Goal: Information Seeking & Learning: Learn about a topic

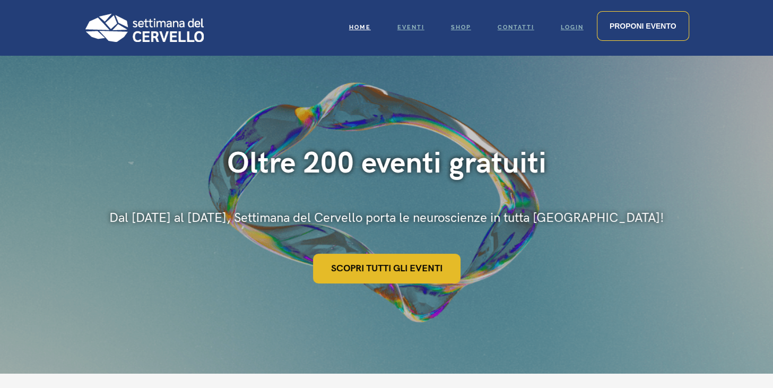
click at [397, 269] on link "Scopri tutti gli eventi" at bounding box center [387, 269] width 148 height 30
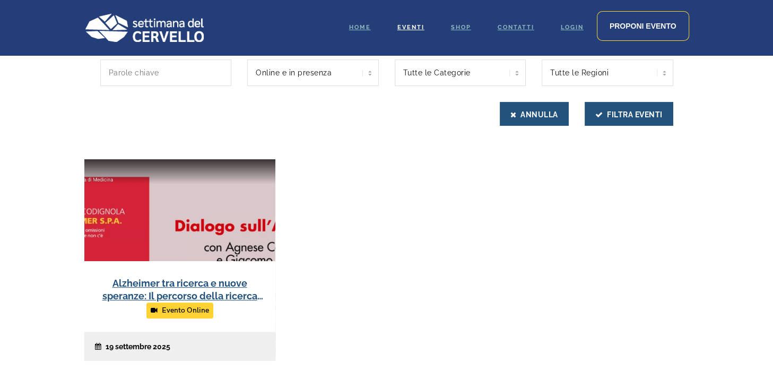
scroll to position [212, 0]
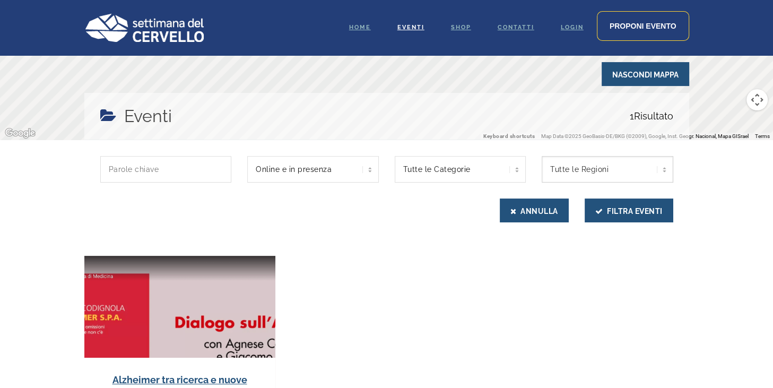
click at [633, 165] on select "Tutte le Regioni Piemonte" at bounding box center [608, 169] width 132 height 27
click at [485, 175] on select "Tutte le Categorie Intervista" at bounding box center [461, 169] width 132 height 27
drag, startPoint x: 155, startPoint y: 167, endPoint x: 147, endPoint y: 167, distance: 8.5
click at [155, 167] on input "text" at bounding box center [166, 169] width 132 height 27
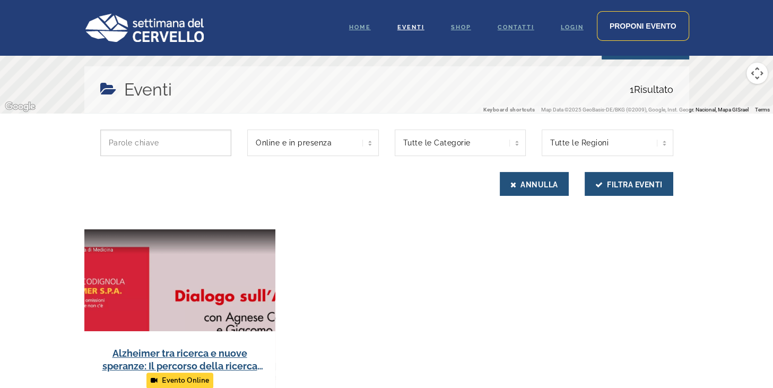
scroll to position [159, 0]
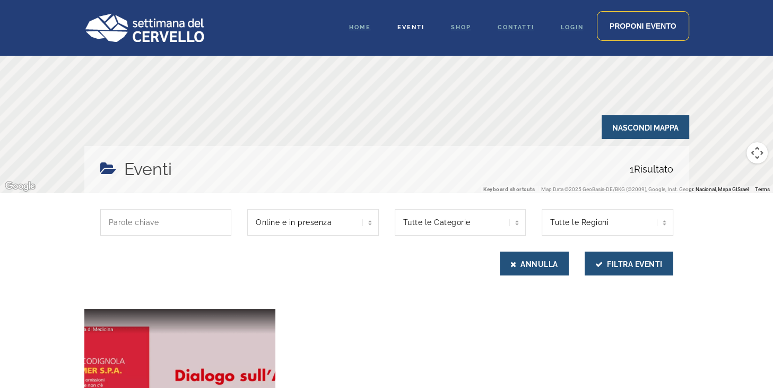
click at [407, 30] on span "Eventi" at bounding box center [411, 27] width 27 height 7
click at [407, 22] on link "Eventi" at bounding box center [411, 27] width 54 height 55
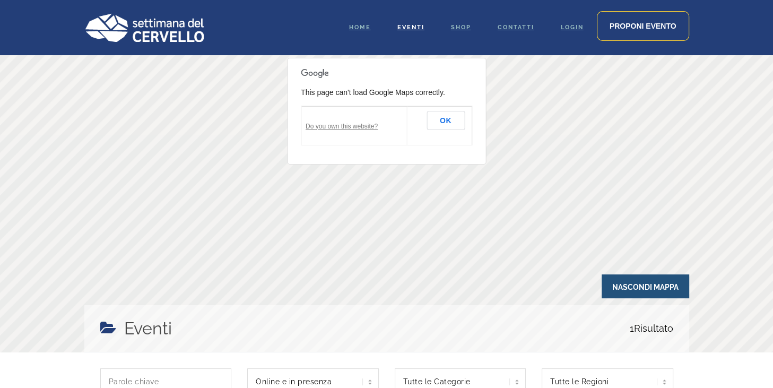
scroll to position [106, 0]
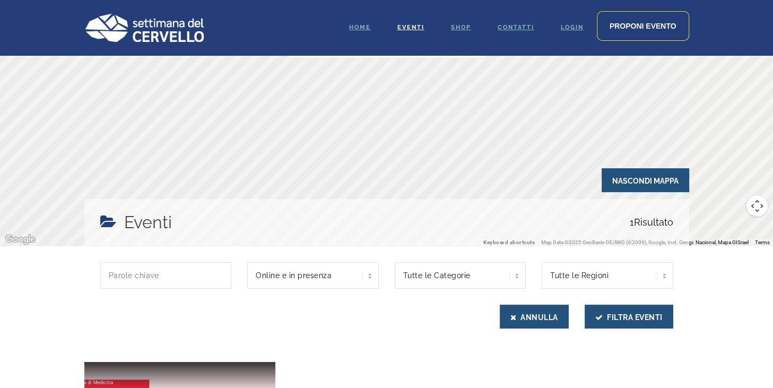
click at [631, 289] on div "Tutte le Regioni Piemonte 100" at bounding box center [608, 283] width 148 height 42
click at [631, 285] on select "Tutte le Regioni Piemonte" at bounding box center [608, 275] width 132 height 27
select select "piemonte"
click at [542, 262] on select "Tutte le Regioni Piemonte" at bounding box center [608, 275] width 132 height 27
click at [554, 315] on button "Annulla" at bounding box center [534, 317] width 69 height 24
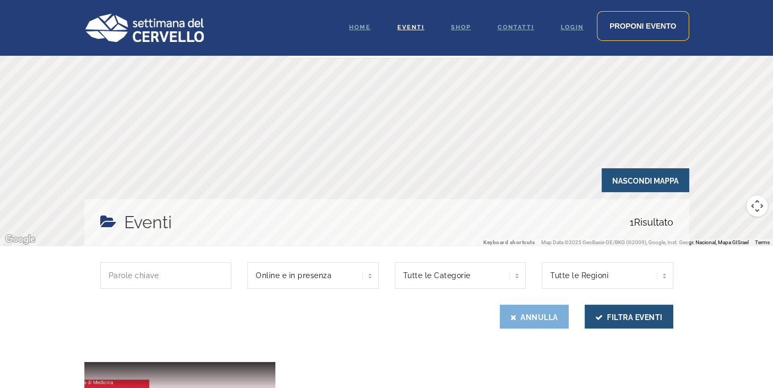
select select
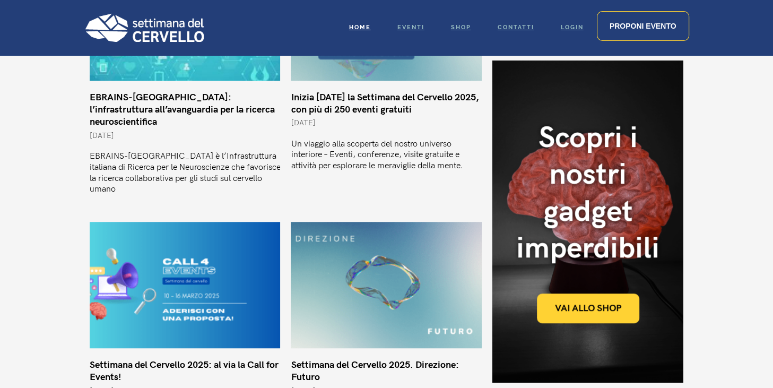
scroll to position [584, 0]
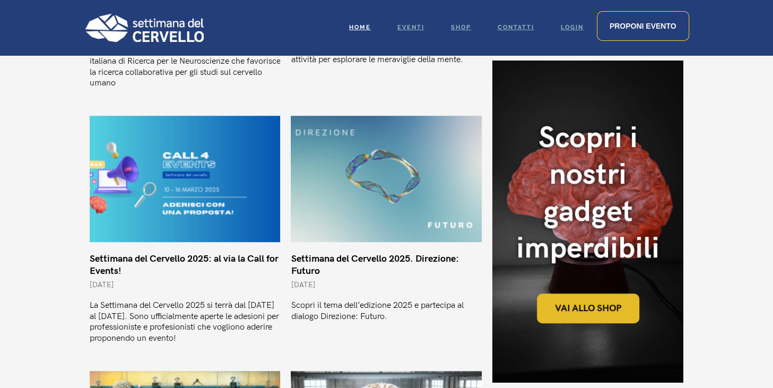
click at [568, 306] on link "Vai allo shop" at bounding box center [588, 309] width 102 height 30
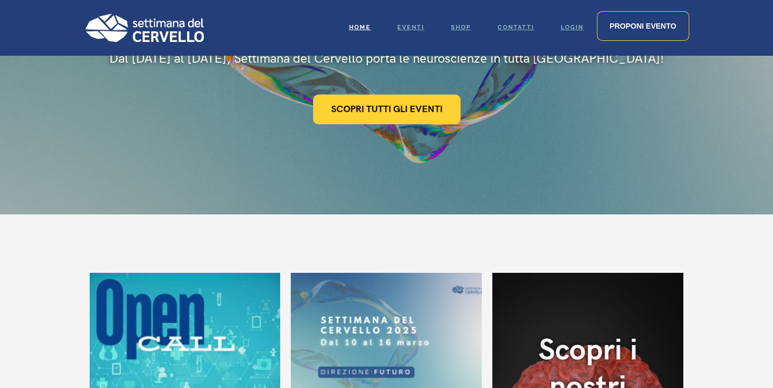
scroll to position [425, 0]
